Goal: Check status: Check status

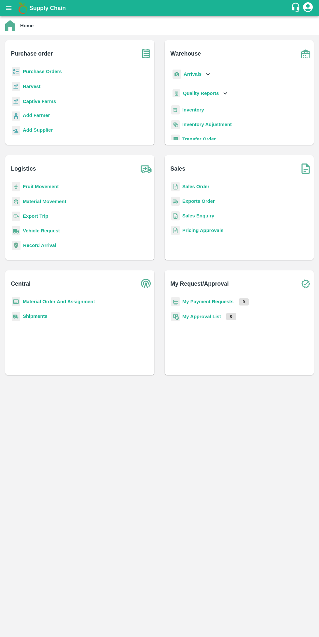
click at [231, 289] on h6 "My Request/Approval" at bounding box center [241, 281] width 143 height 21
click at [222, 302] on b "My Payment Requests" at bounding box center [207, 301] width 51 height 5
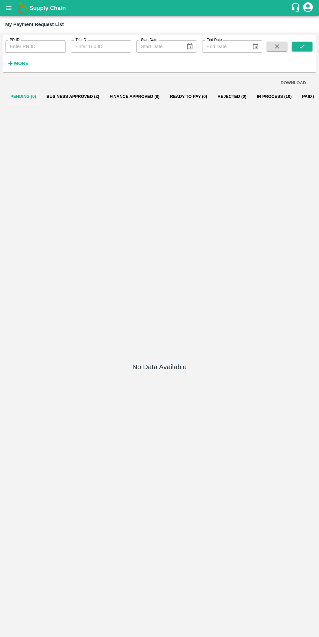
click at [68, 98] on button "Business Approved (2)" at bounding box center [72, 97] width 63 height 16
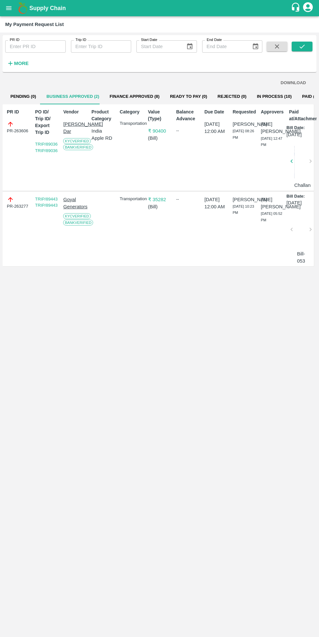
click at [123, 99] on button "Finance Approved (8)" at bounding box center [134, 97] width 60 height 16
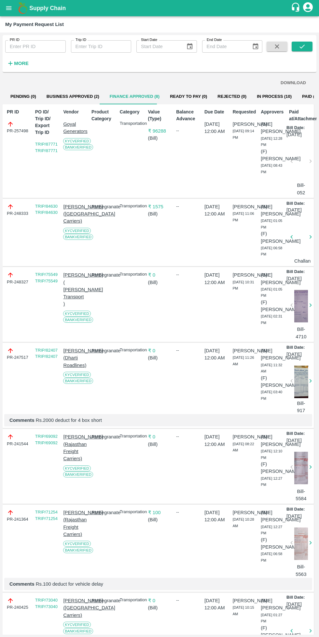
click at [171, 96] on button "Ready To Pay (0)" at bounding box center [188, 97] width 47 height 16
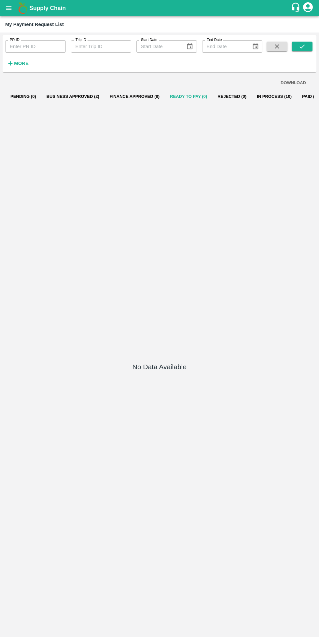
click at [253, 96] on button "In Process (10)" at bounding box center [273, 97] width 45 height 16
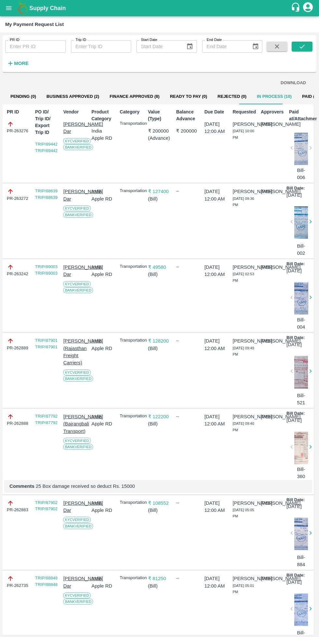
click at [299, 96] on button "Paid (1918)" at bounding box center [313, 97] width 33 height 16
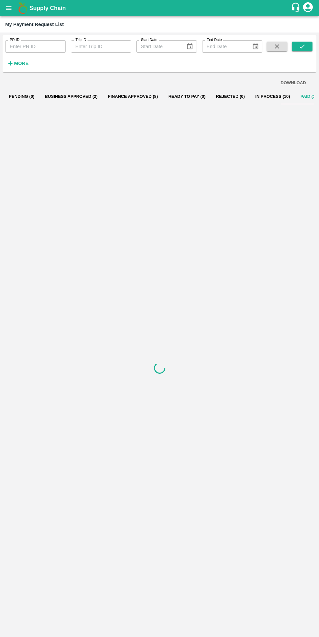
scroll to position [0, 2]
